Goal: Transaction & Acquisition: Book appointment/travel/reservation

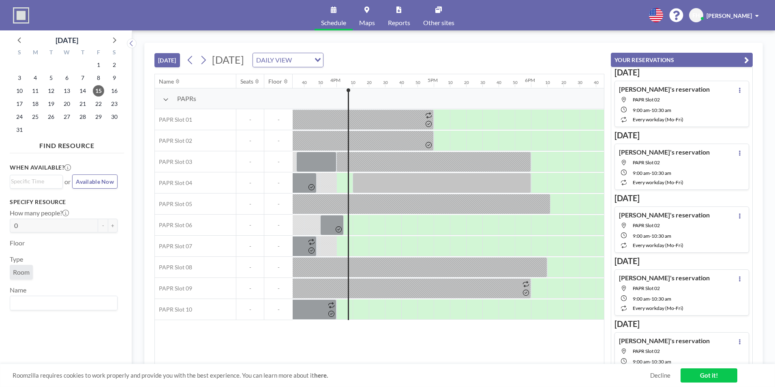
scroll to position [0, 1540]
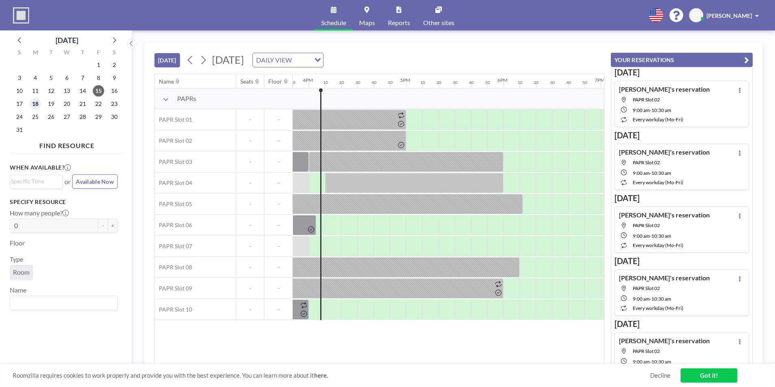
click at [37, 106] on span "18" at bounding box center [35, 103] width 11 height 11
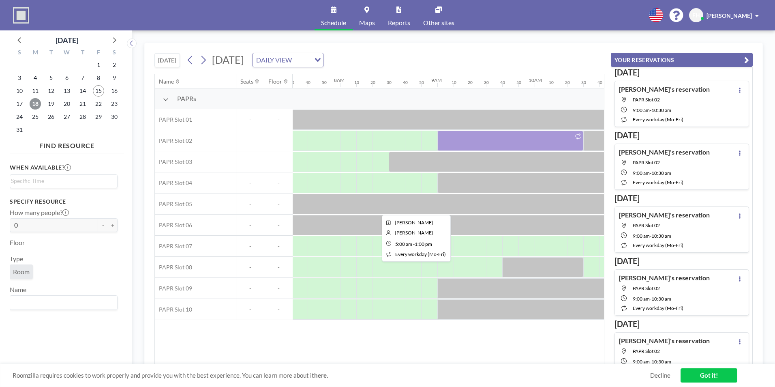
scroll to position [0, 762]
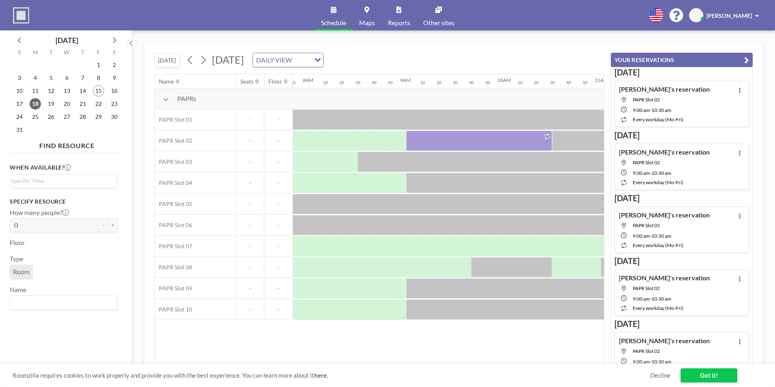
drag, startPoint x: 336, startPoint y: 358, endPoint x: 381, endPoint y: 355, distance: 45.1
click at [381, 355] on div "Name Seats Floor 12AM 10 20 30 40 50 1AM 10 20 30 40 50 2AM 10 20 30 40 50 3AM …" at bounding box center [379, 219] width 449 height 290
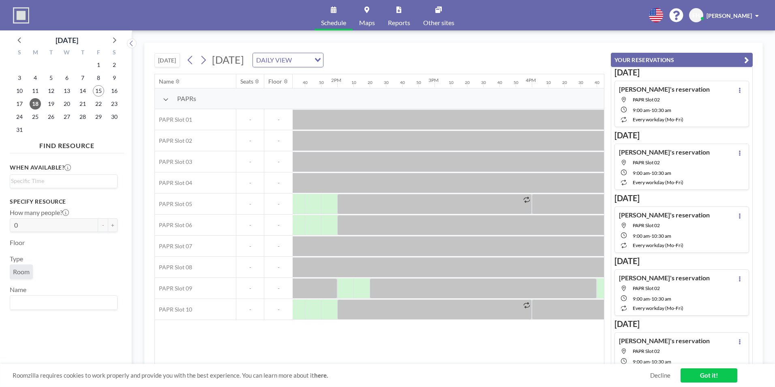
scroll to position [0, 1331]
click at [48, 102] on span "19" at bounding box center [50, 103] width 11 height 11
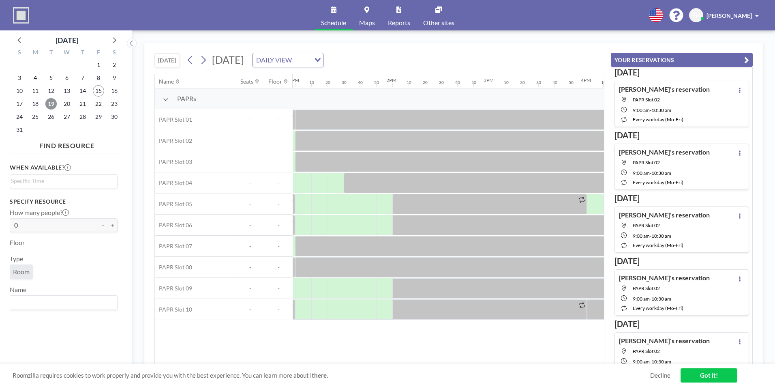
scroll to position [0, 1319]
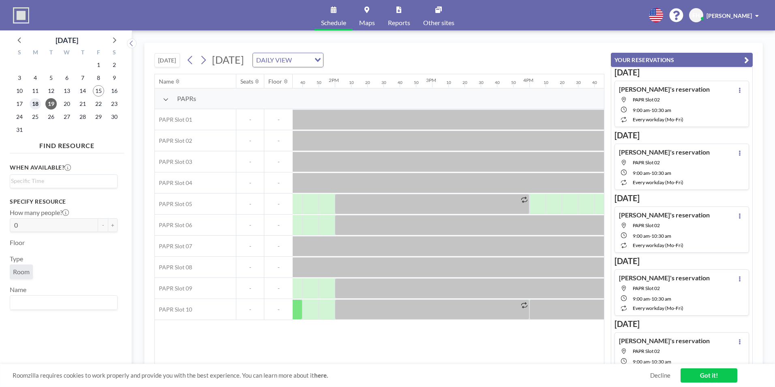
click at [34, 102] on span "18" at bounding box center [35, 103] width 11 height 11
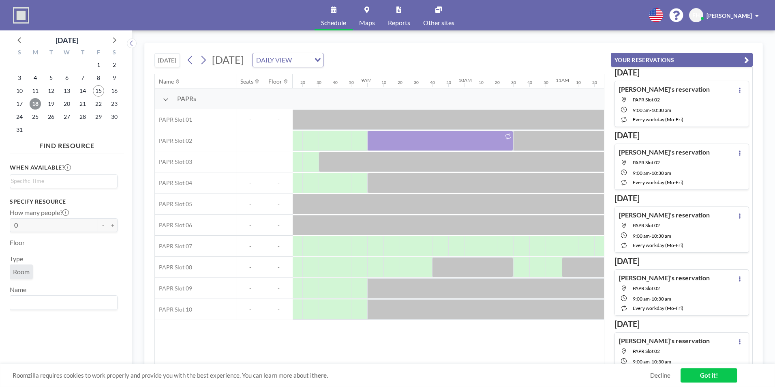
scroll to position [0, 808]
click at [36, 100] on span "18" at bounding box center [35, 103] width 11 height 11
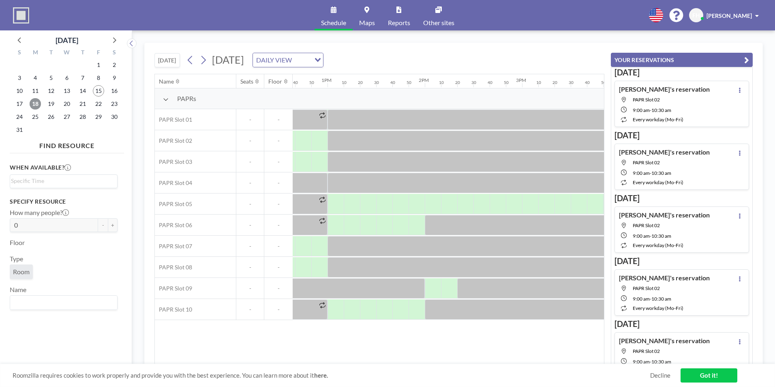
scroll to position [0, 1234]
click at [429, 202] on div at bounding box center [428, 204] width 16 height 20
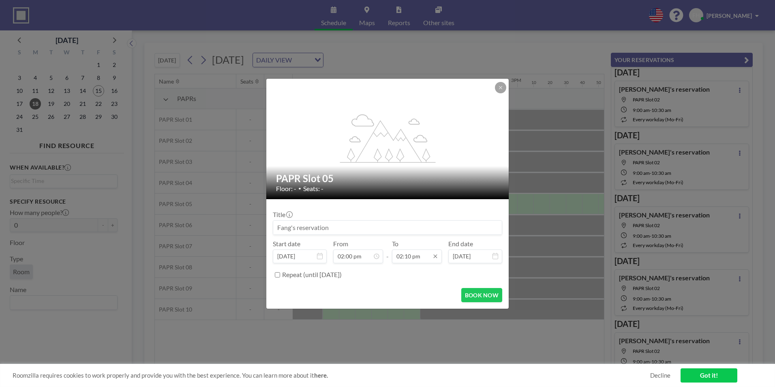
scroll to position [0, 0]
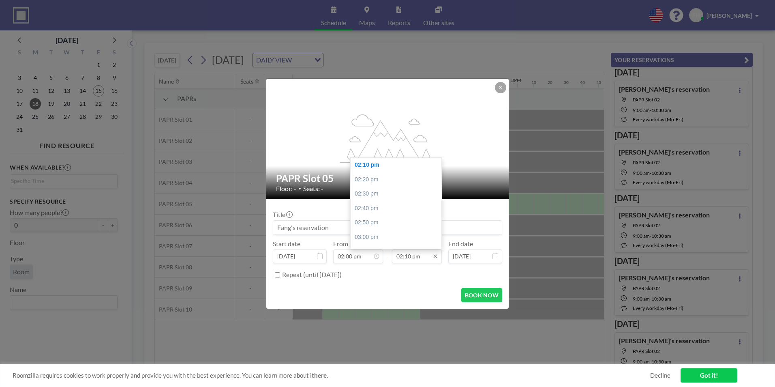
click at [417, 254] on input "02:10 pm" at bounding box center [417, 256] width 50 height 14
click at [378, 242] on div "05:00 pm" at bounding box center [398, 248] width 95 height 15
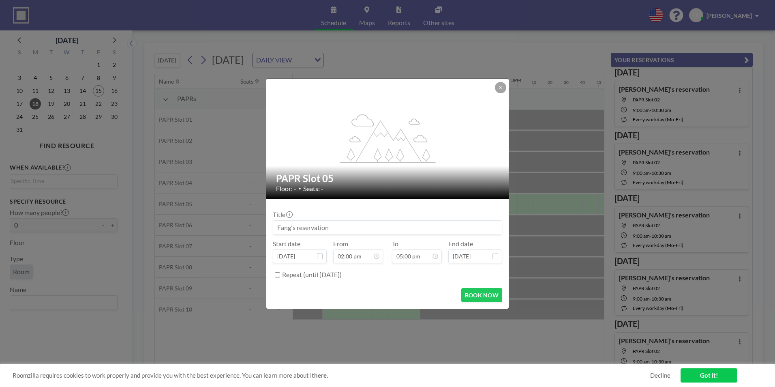
scroll to position [1471, 0]
click at [483, 297] on button "BOOK NOW" at bounding box center [481, 295] width 41 height 14
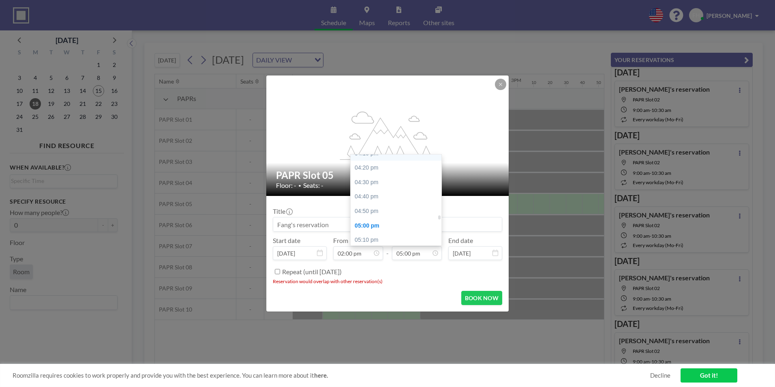
scroll to position [1390, 0]
click at [381, 160] on div "04:00 pm" at bounding box center [398, 156] width 95 height 15
type input "04:00 pm"
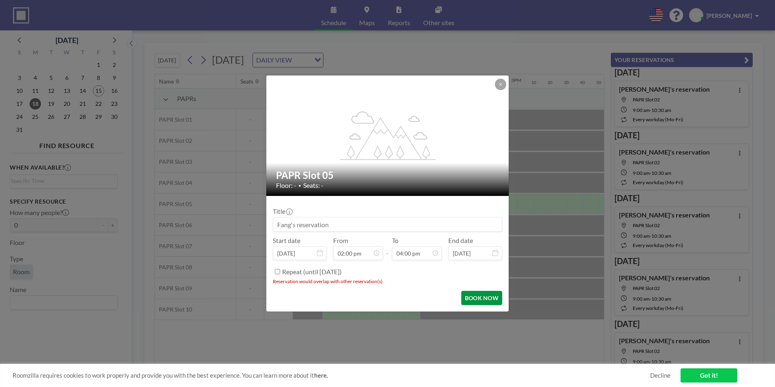
click at [473, 300] on button "BOOK NOW" at bounding box center [481, 298] width 41 height 14
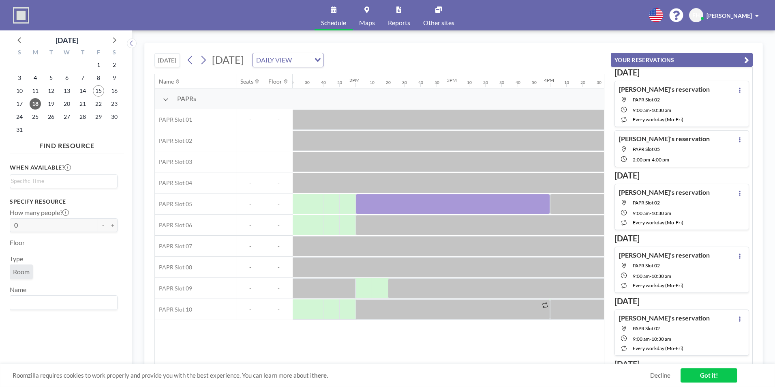
scroll to position [0, 1303]
click at [53, 102] on span "19" at bounding box center [50, 103] width 11 height 11
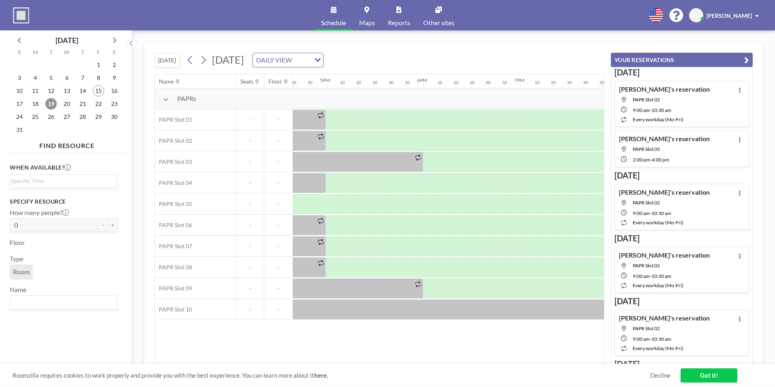
scroll to position [0, 1624]
click at [64, 105] on span "20" at bounding box center [66, 103] width 11 height 11
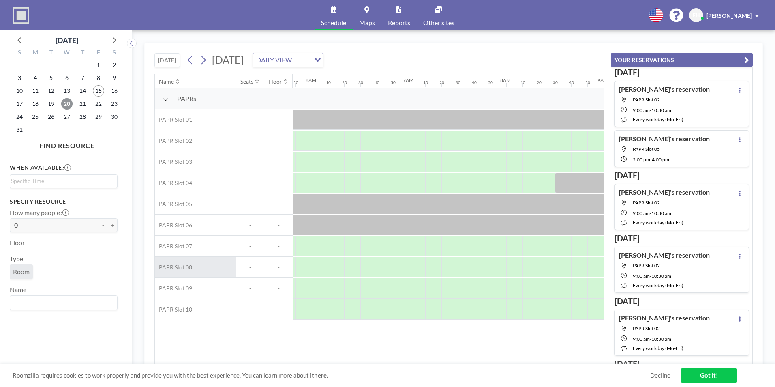
scroll to position [0, 555]
click at [49, 105] on span "19" at bounding box center [50, 103] width 11 height 11
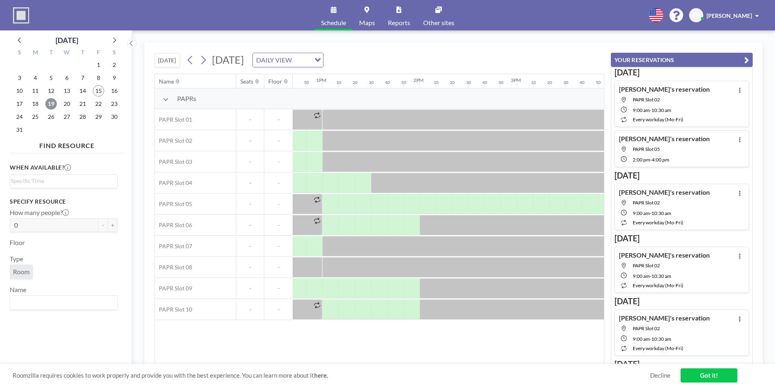
scroll to position [0, 1227]
click at [388, 201] on div at bounding box center [386, 204] width 16 height 20
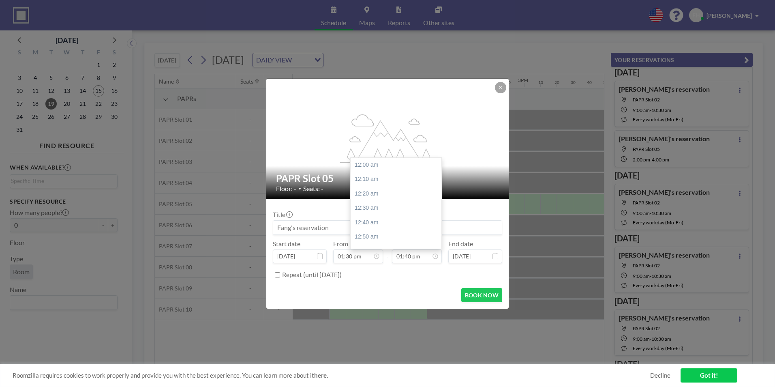
scroll to position [1183, 0]
click at [425, 256] on input "01:40 pm" at bounding box center [417, 256] width 50 height 14
click at [370, 210] on div "05:00 pm" at bounding box center [398, 210] width 95 height 15
type input "05:00 pm"
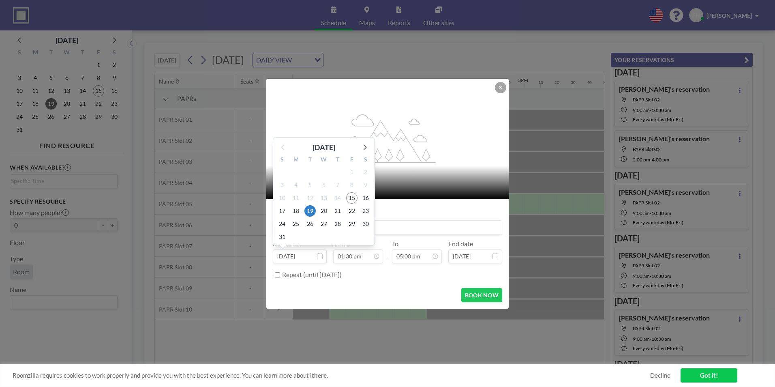
scroll to position [1168, 0]
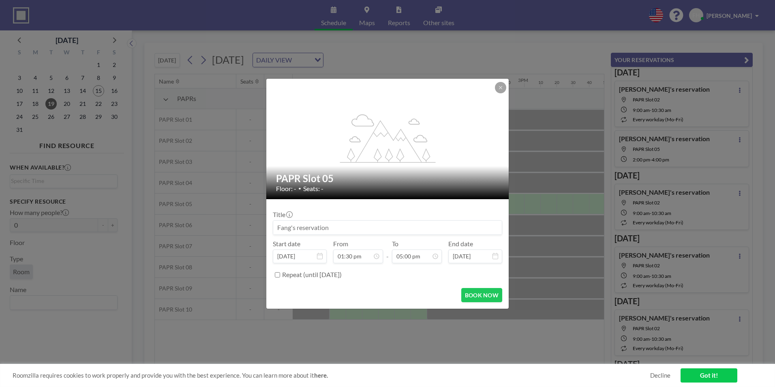
click at [277, 276] on input "Repeat (until [DATE])" at bounding box center [277, 274] width 5 height 5
checkbox input "true"
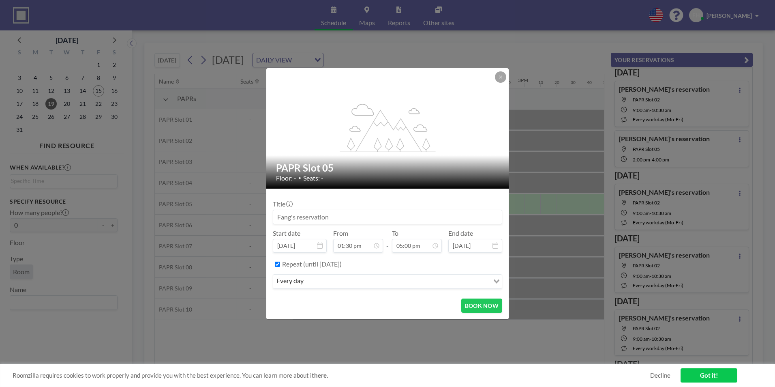
click at [314, 285] on input "Search for option" at bounding box center [397, 281] width 182 height 11
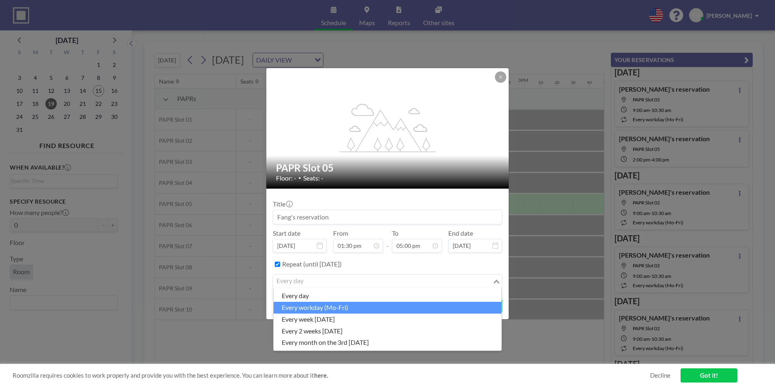
click at [356, 308] on li "every workday (Mo-Fri)" at bounding box center [388, 307] width 228 height 12
click at [481, 281] on input "Search for option" at bounding box center [383, 281] width 218 height 11
click at [451, 307] on li "every workday (Mo-Fri)" at bounding box center [388, 307] width 228 height 12
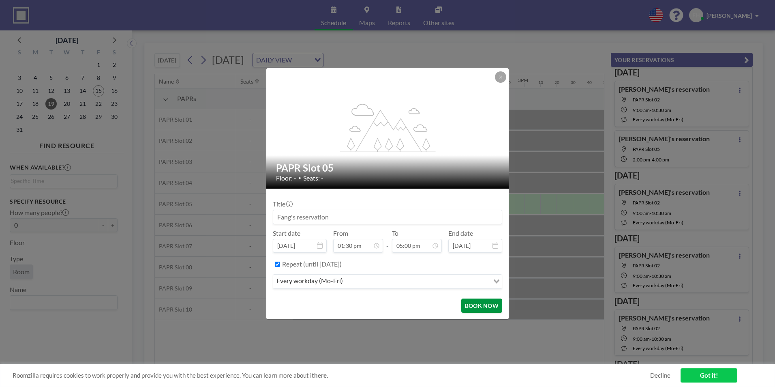
click at [475, 305] on button "BOOK NOW" at bounding box center [481, 305] width 41 height 14
